Goal: Transaction & Acquisition: Download file/media

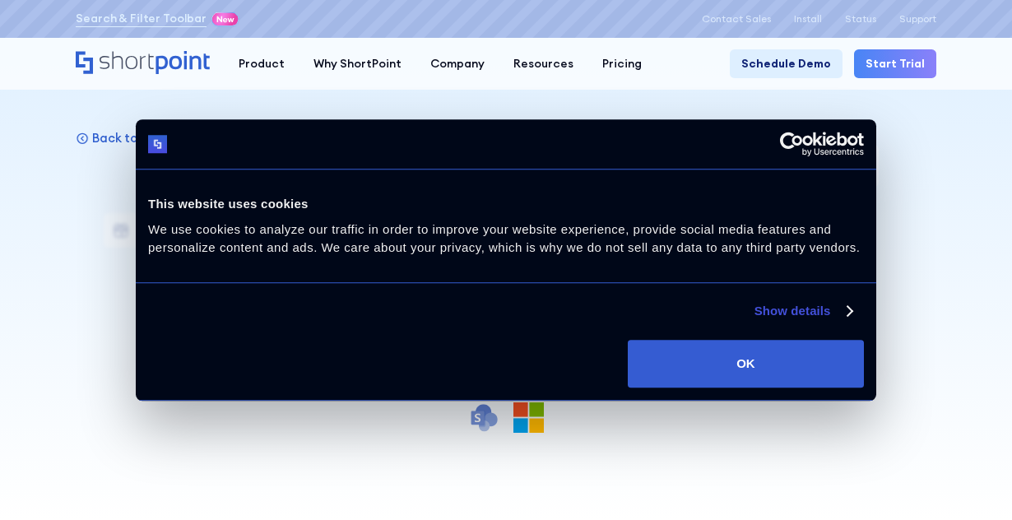
click at [961, 311] on div at bounding box center [506, 260] width 1012 height 520
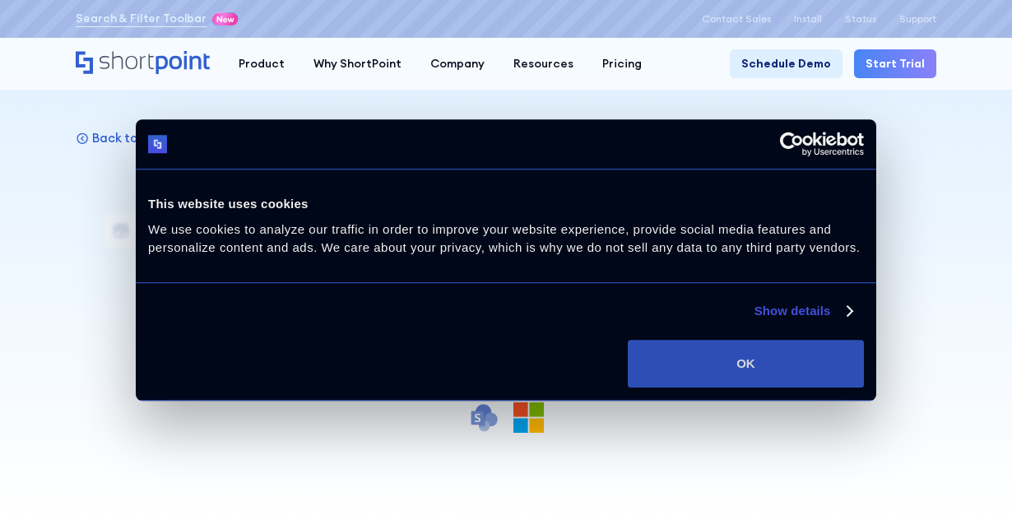
click at [744, 364] on button "OK" at bounding box center [746, 364] width 236 height 48
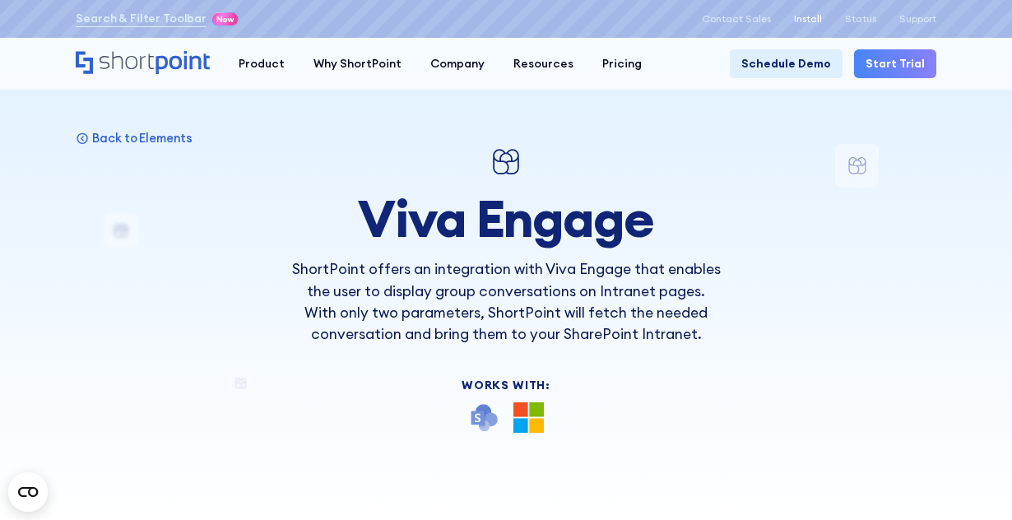
click at [803, 20] on p "Install" at bounding box center [808, 19] width 28 height 12
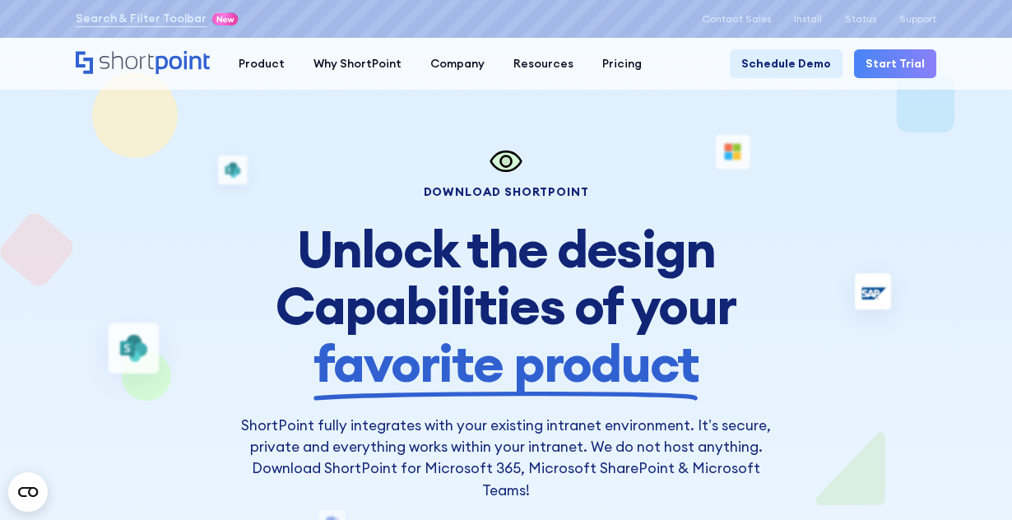
click at [917, 211] on div "Download Shortpoint Unlock the design Capabilities of your favorite product Sho…" at bounding box center [506, 322] width 861 height 357
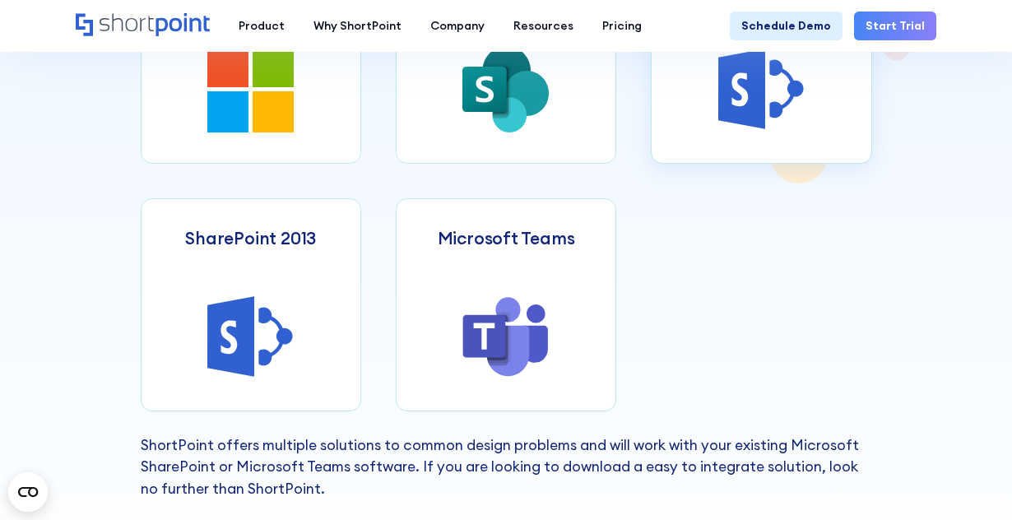
scroll to position [823, 0]
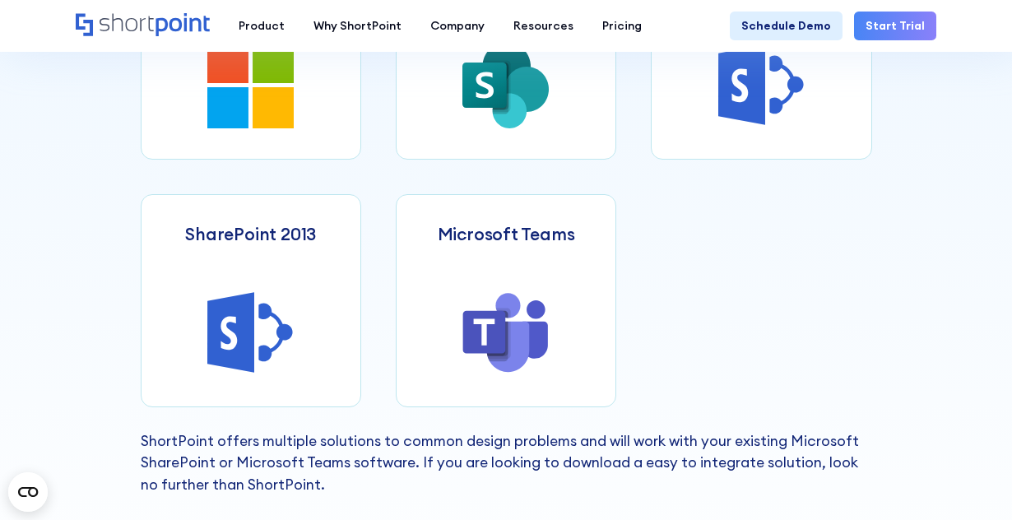
click at [801, 272] on div "Microsoft 365 SharePoint 2019 SharePoint 2016 SharePoint 2013 Microsoft Teams S…" at bounding box center [507, 177] width 732 height 461
